Goal: Information Seeking & Learning: Learn about a topic

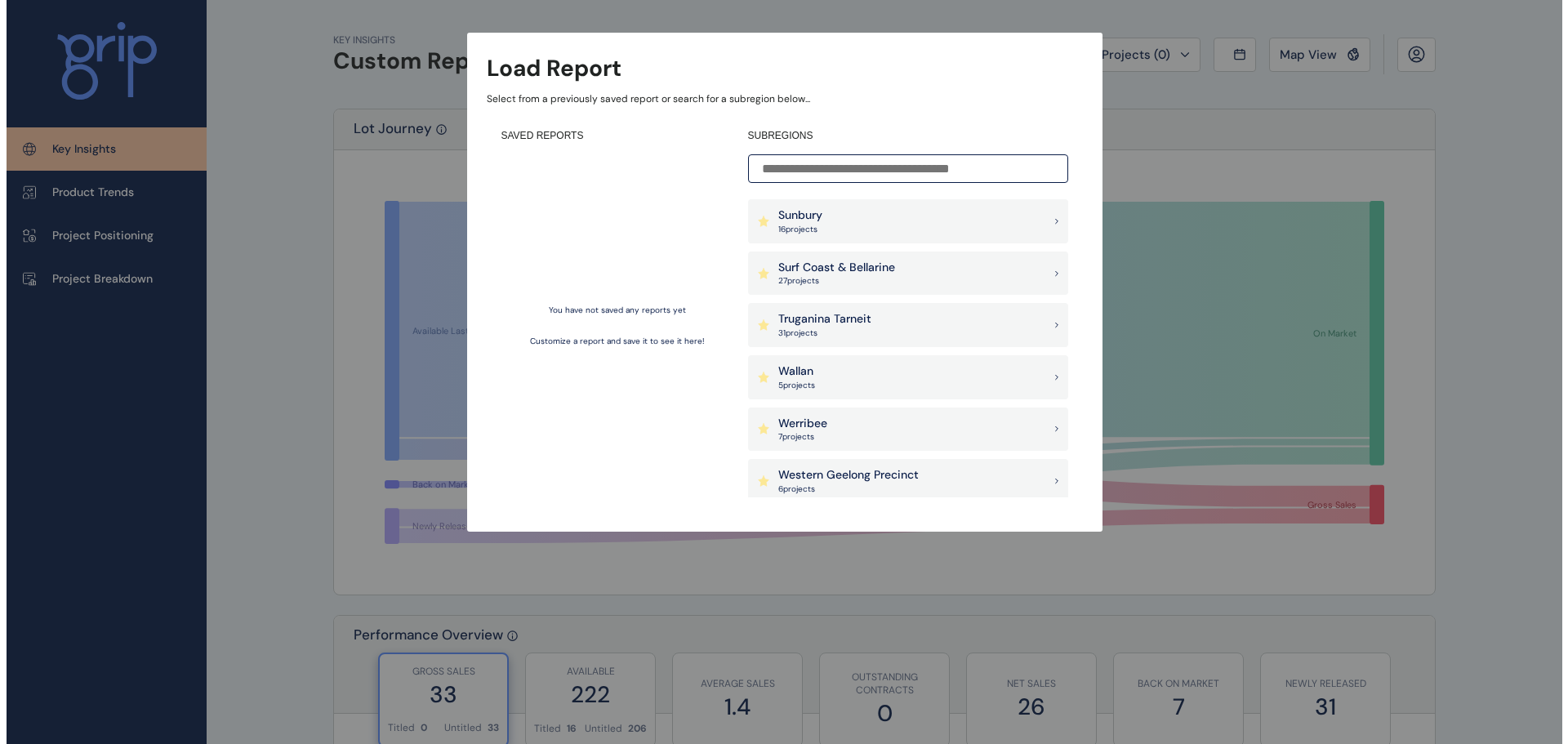
scroll to position [1347, 0]
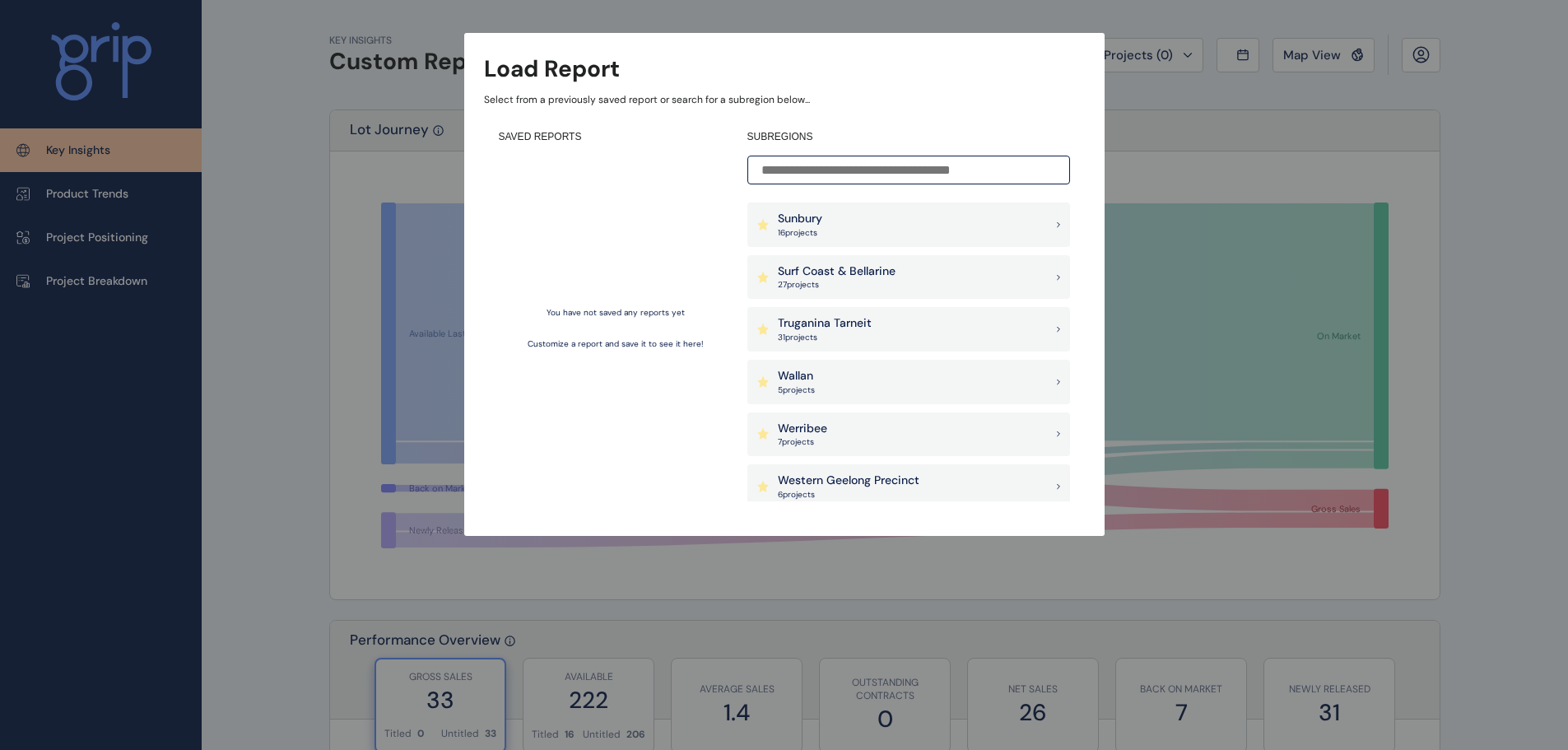
click at [842, 327] on p "Truganina Tarneit" at bounding box center [825, 323] width 94 height 16
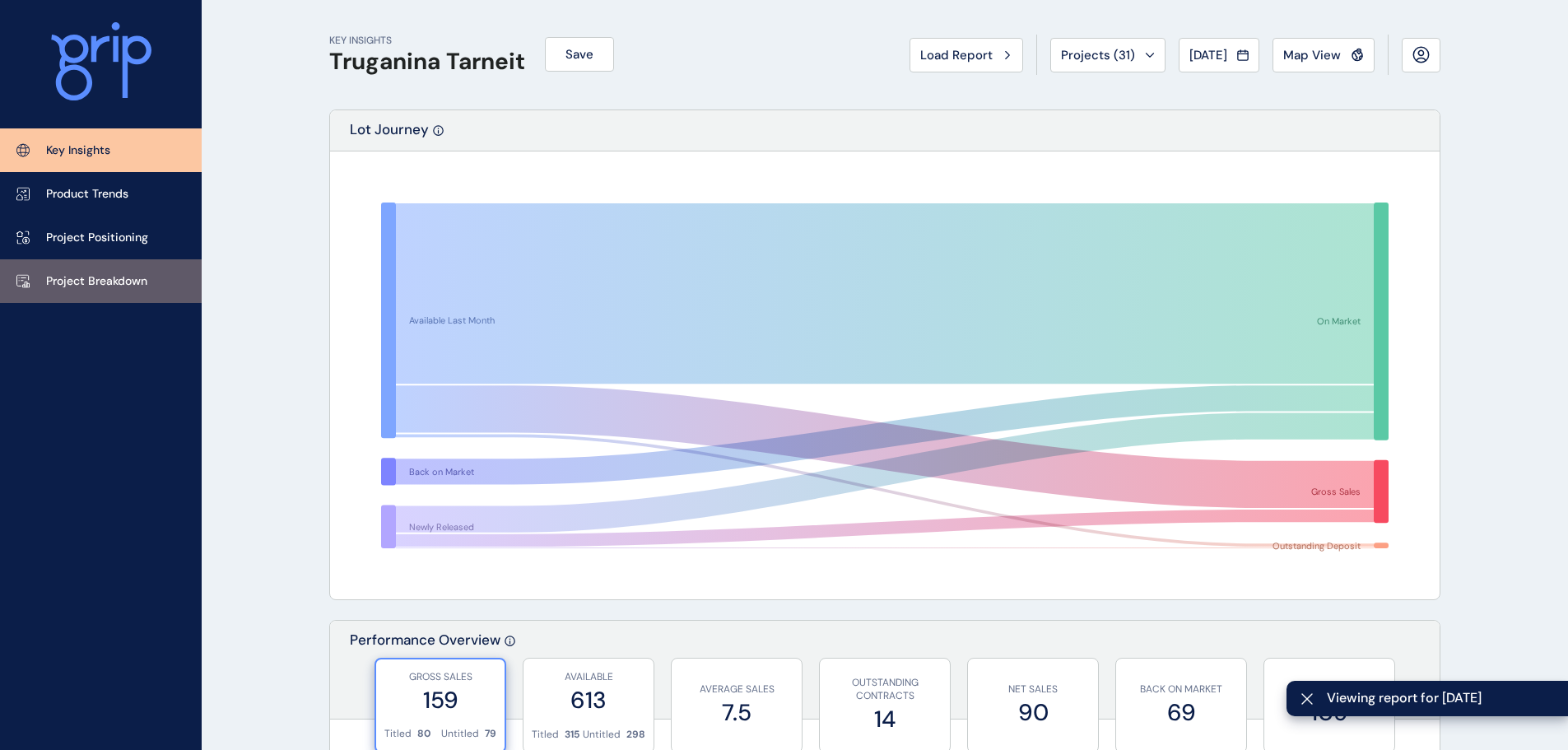
click at [106, 285] on p "Project Breakdown" at bounding box center [96, 281] width 101 height 16
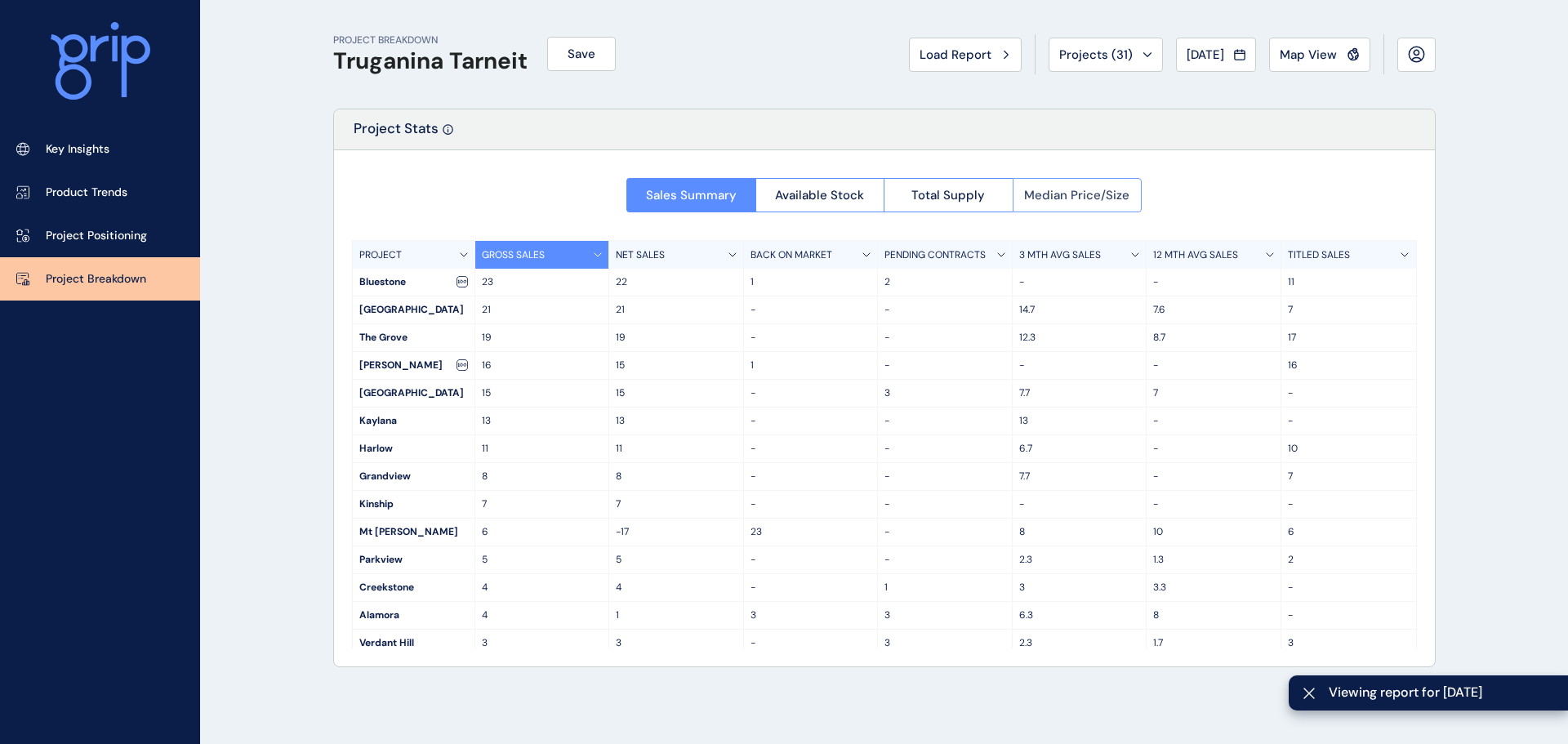
click at [1054, 192] on span "Median Price/Size" at bounding box center [1076, 194] width 105 height 16
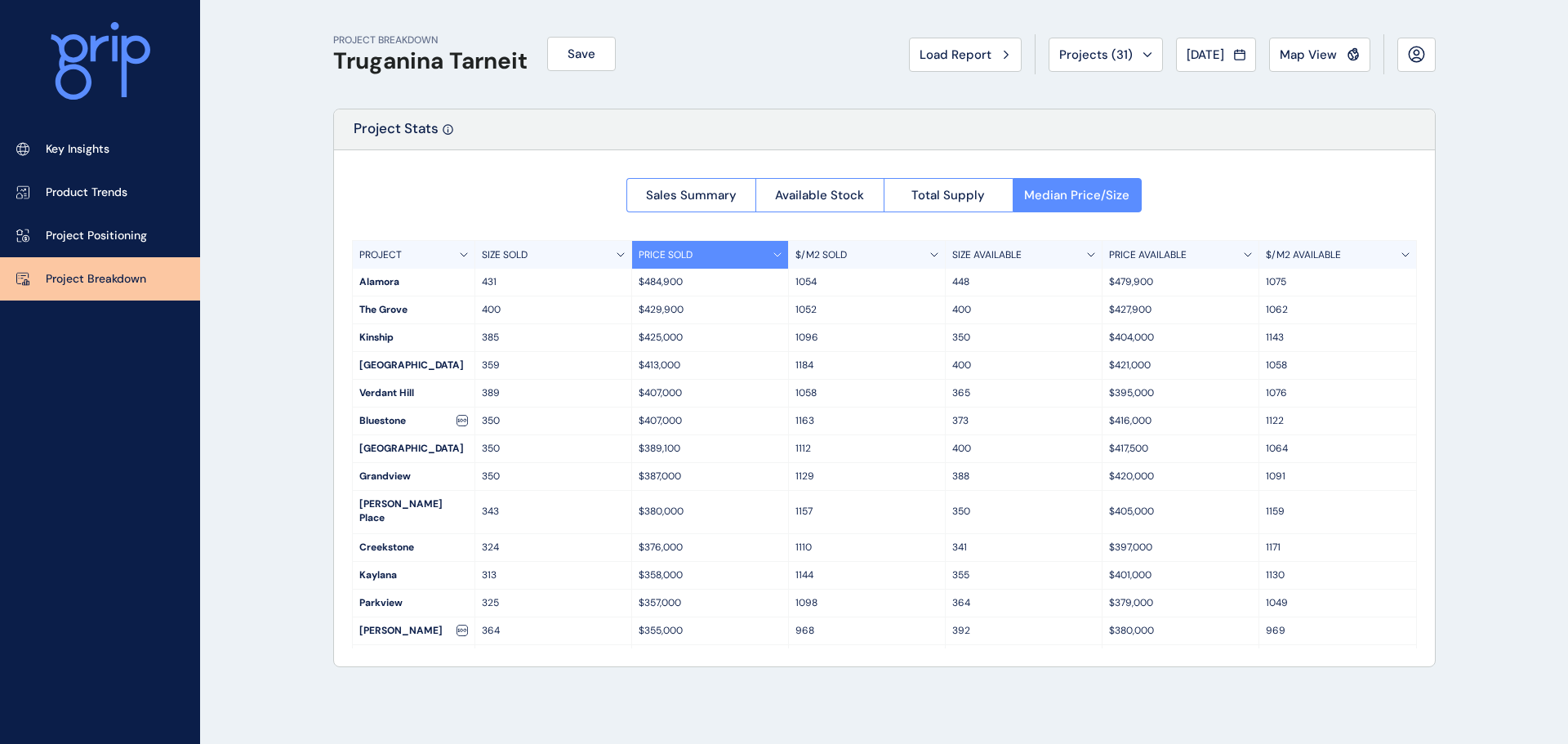
click at [1293, 254] on p "$/M2 AVAILABLE" at bounding box center [1303, 255] width 75 height 13
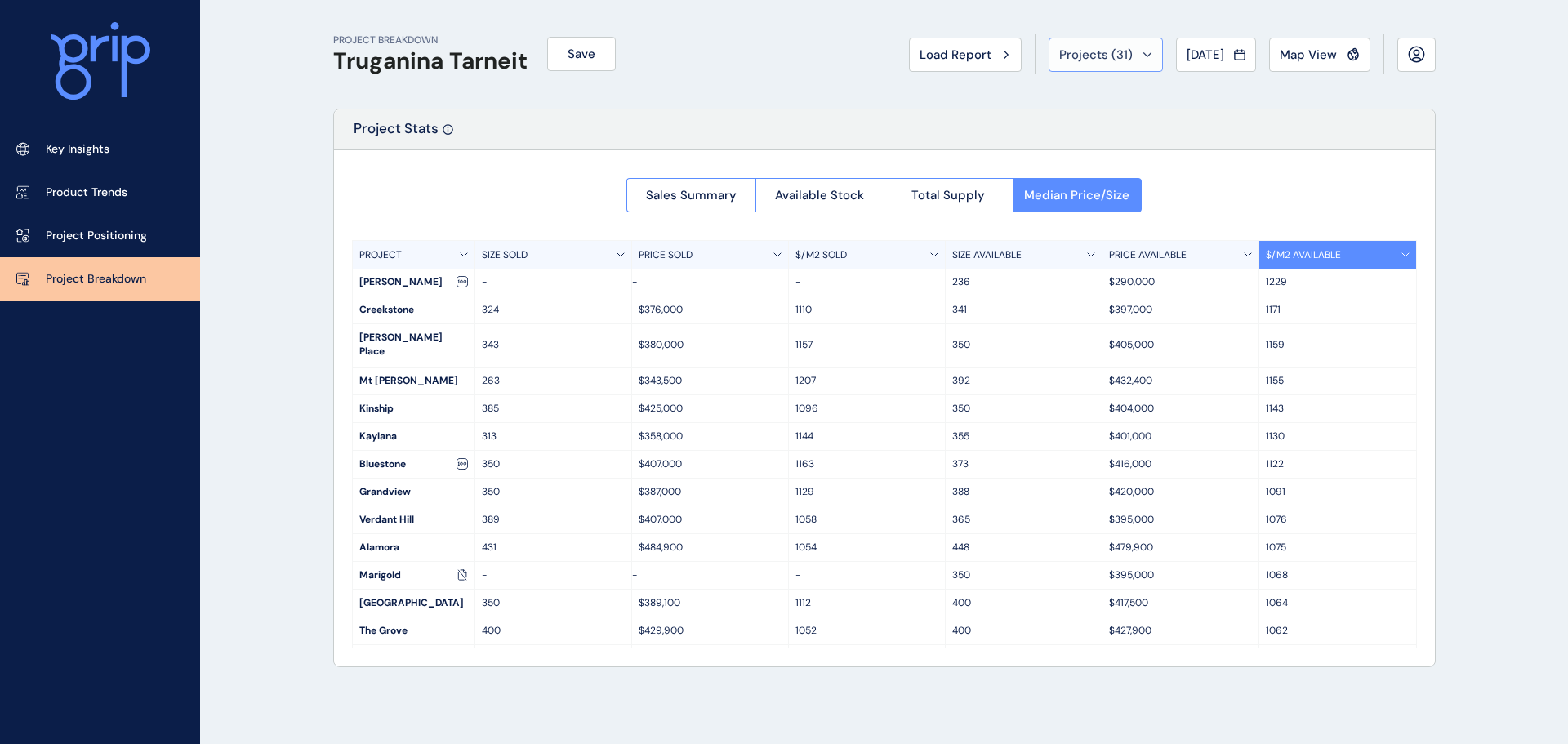
click at [1084, 62] on span "Projects ( 31 )" at bounding box center [1095, 54] width 73 height 16
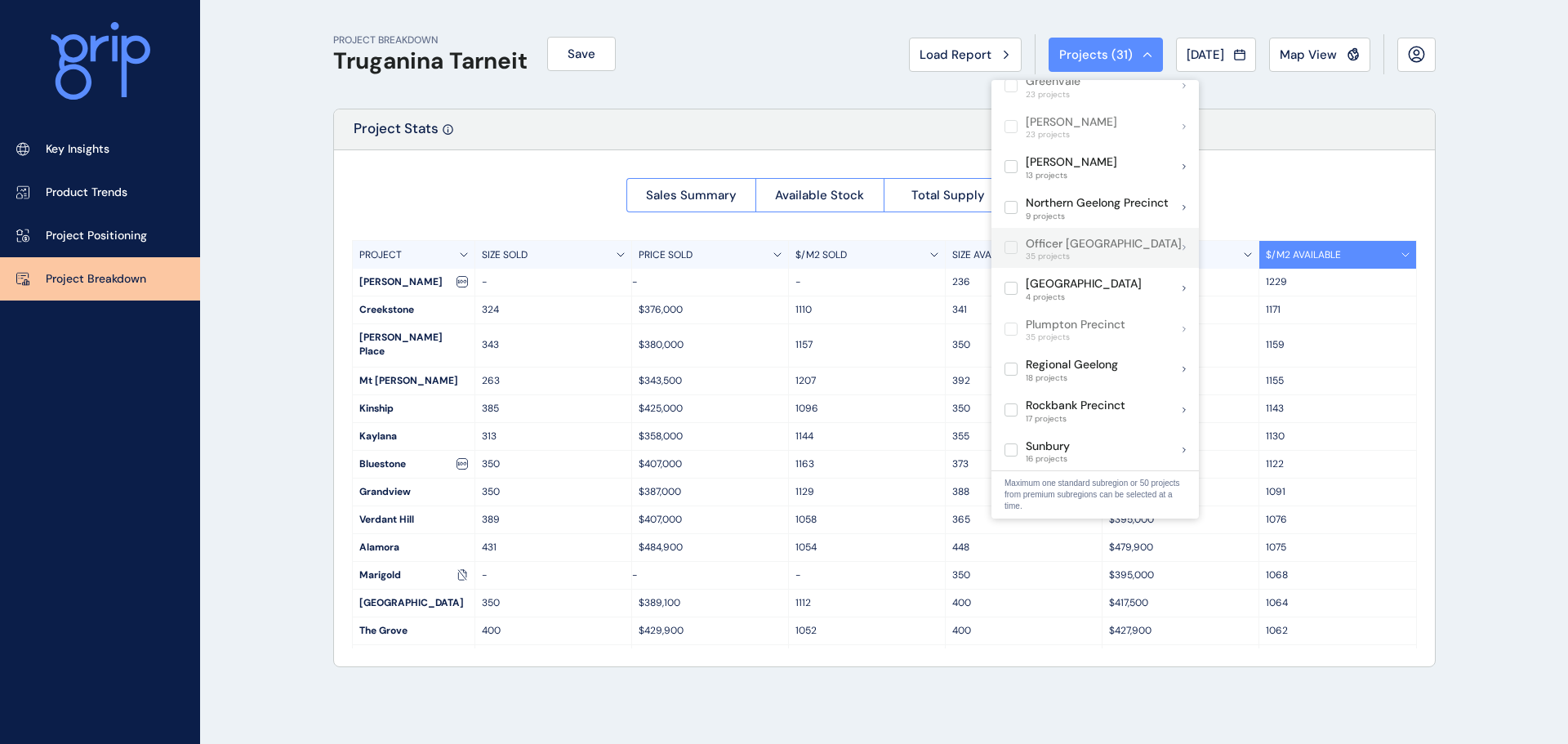
scroll to position [1043, 0]
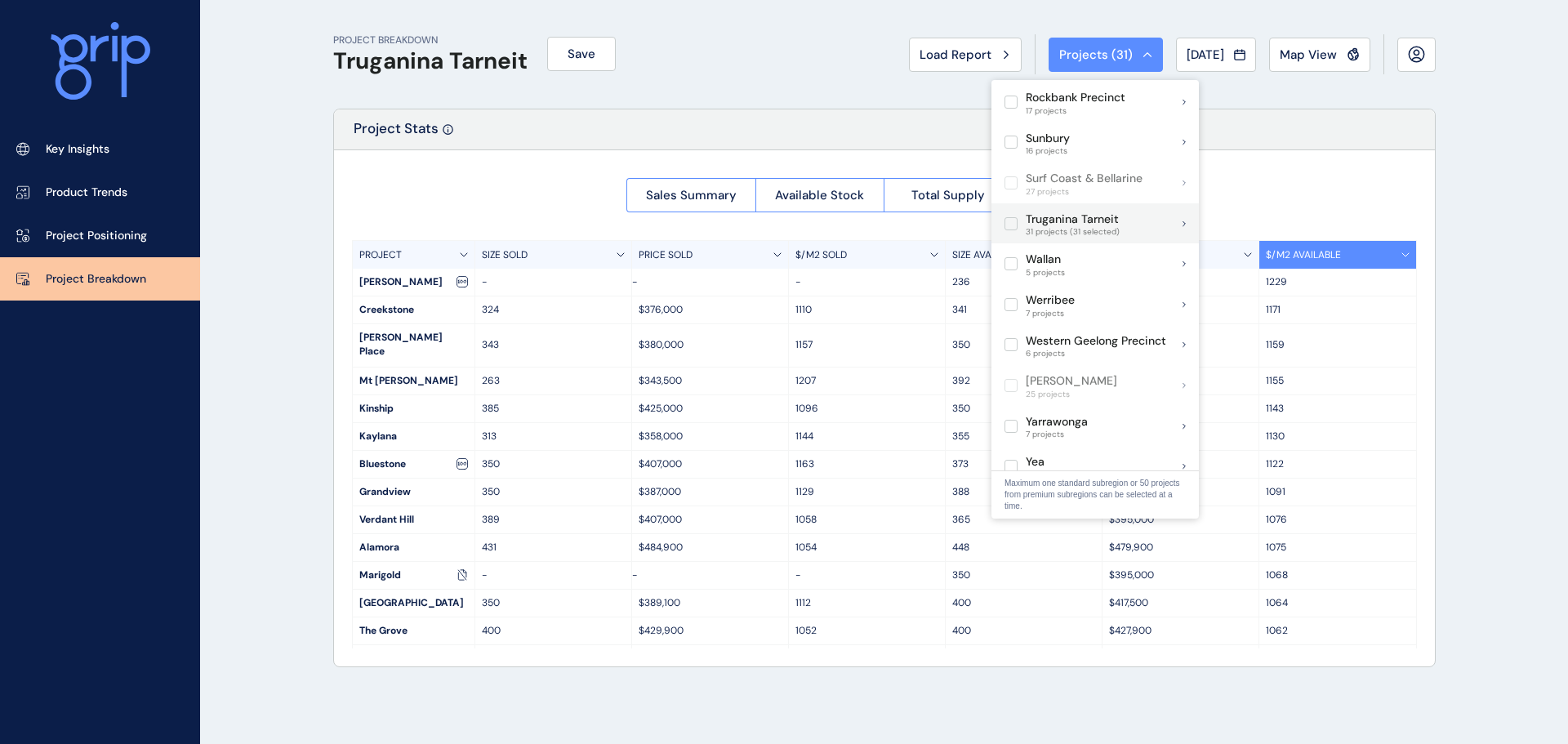
click at [1004, 217] on label at bounding box center [1011, 224] width 13 height 13
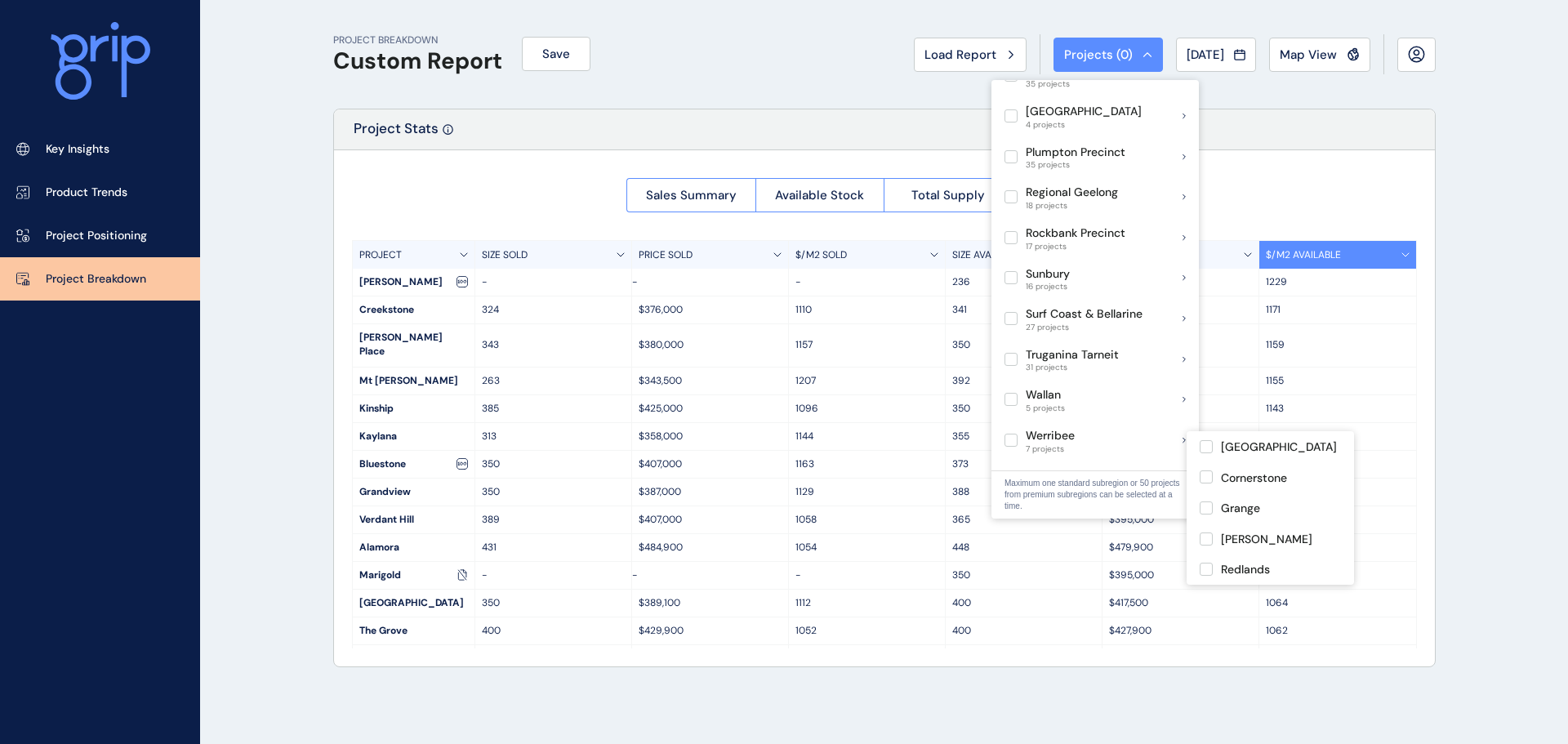
scroll to position [880, 0]
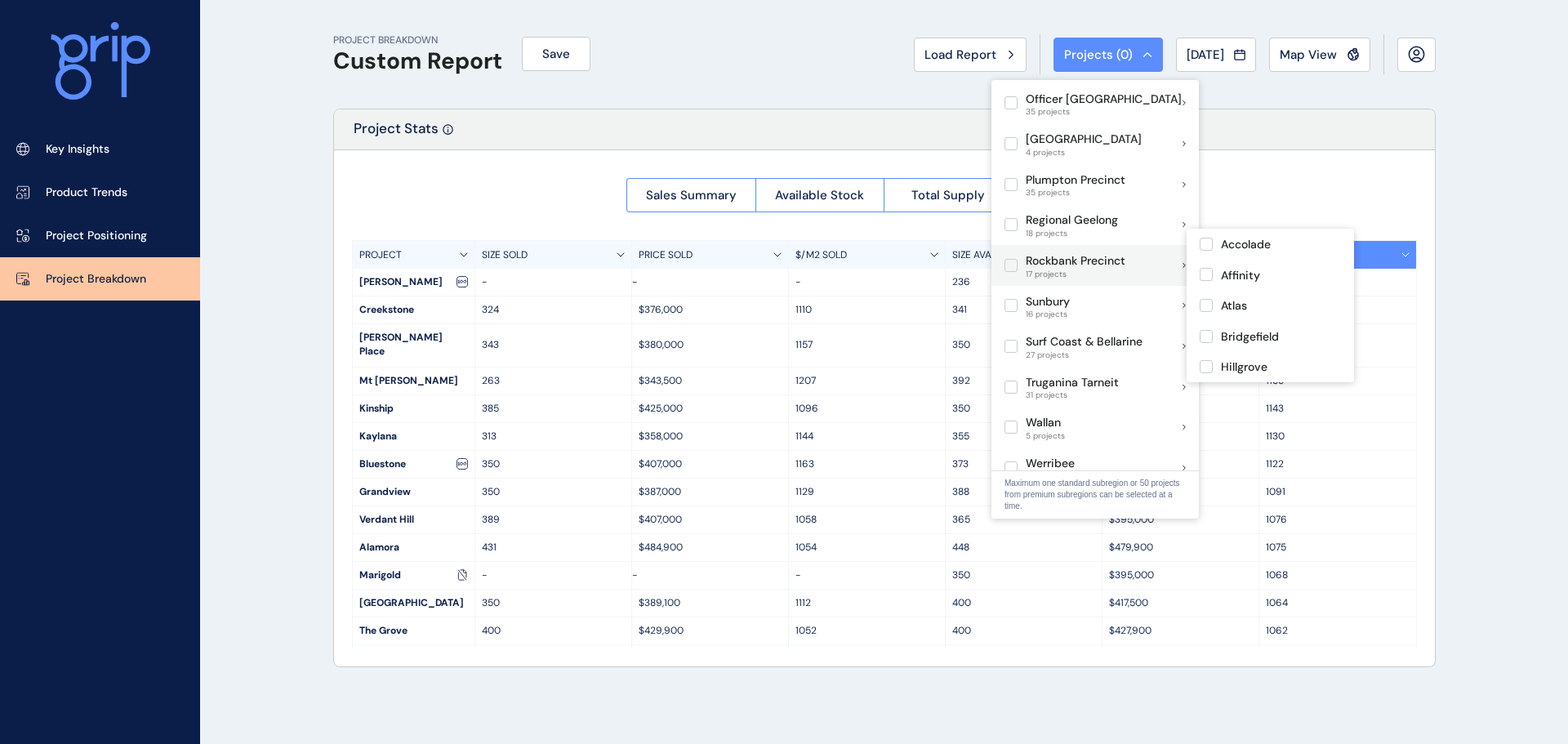
click at [1013, 259] on label at bounding box center [1011, 266] width 13 height 13
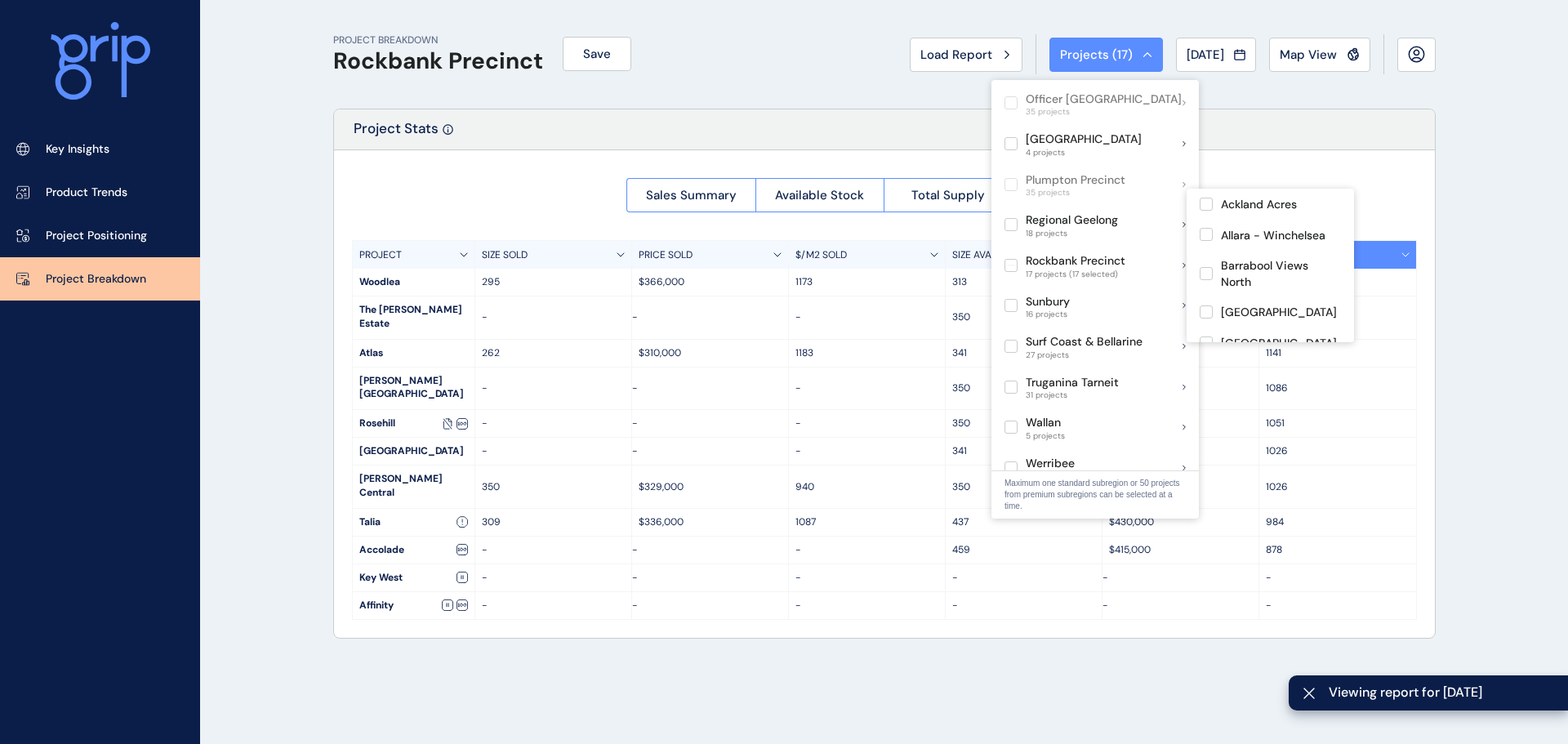
click at [277, 151] on div "PROJECT BREAKDOWN Rockbank Precinct Save Load Report Projects ( 17 ) [DATE] 202…" at bounding box center [784, 372] width 1568 height 744
